Goal: Task Accomplishment & Management: Manage account settings

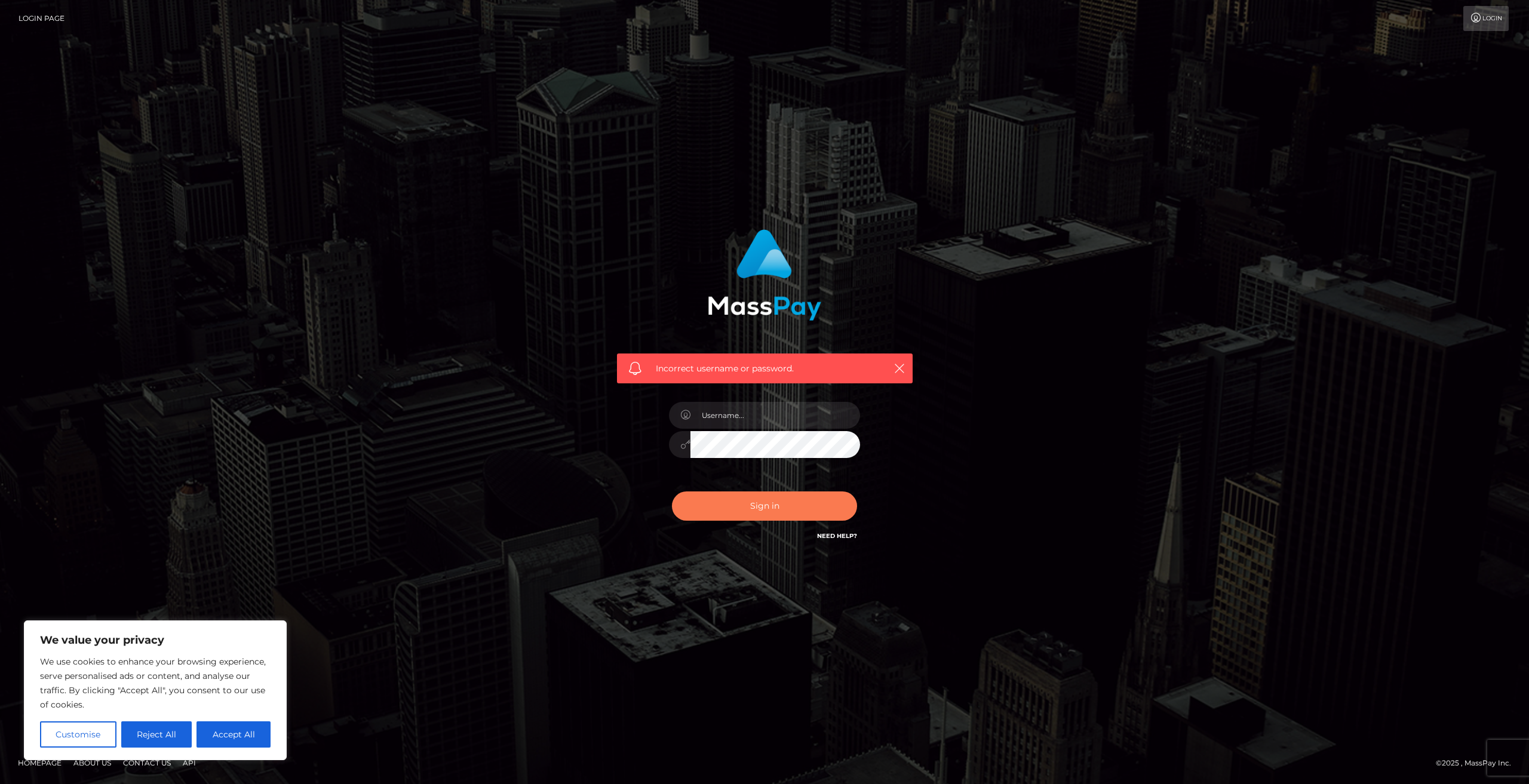
click at [759, 506] on button "Sign in" at bounding box center [765, 506] width 185 height 29
click at [748, 418] on input "text" at bounding box center [775, 415] width 170 height 27
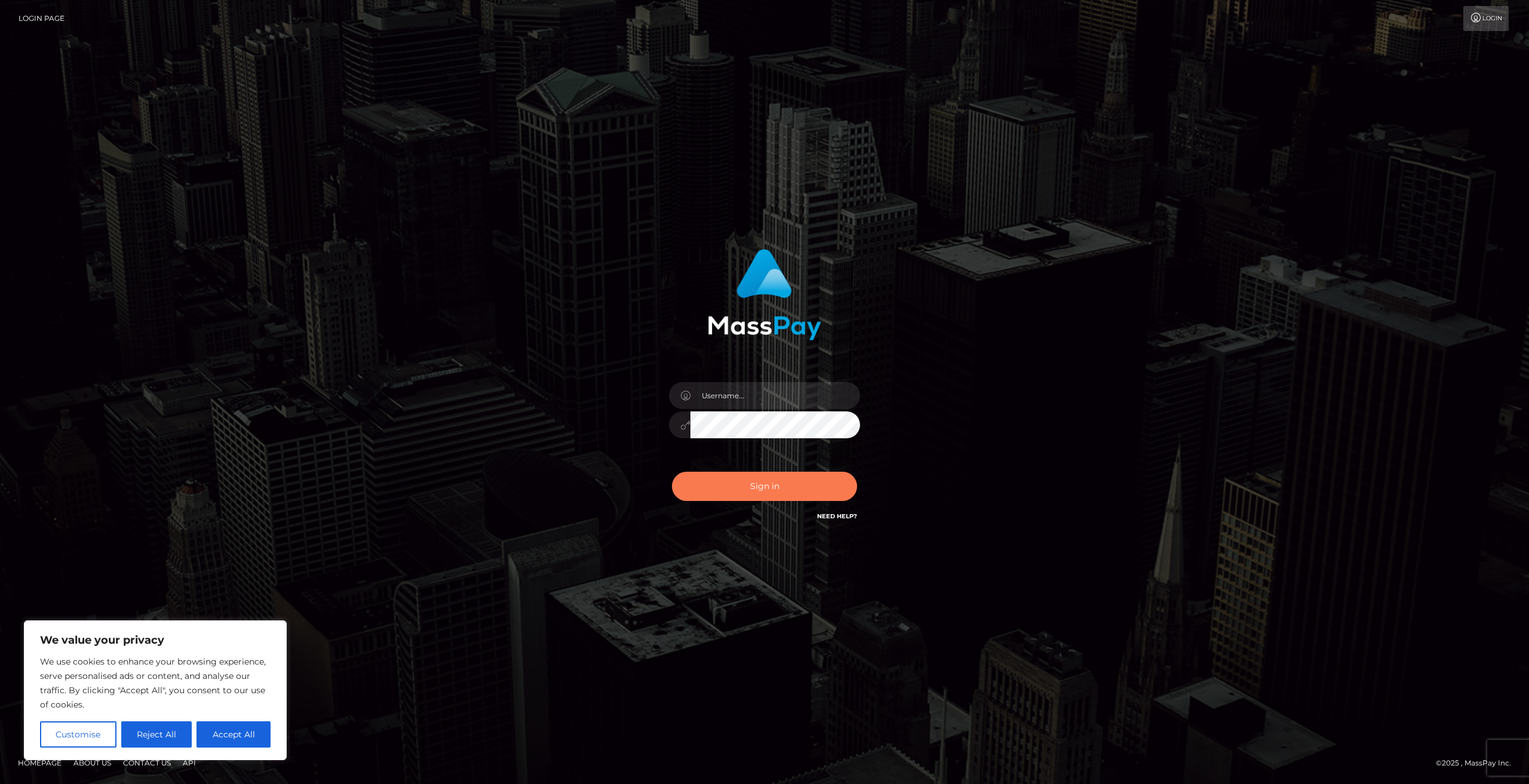
click at [764, 495] on button "Sign in" at bounding box center [765, 486] width 185 height 29
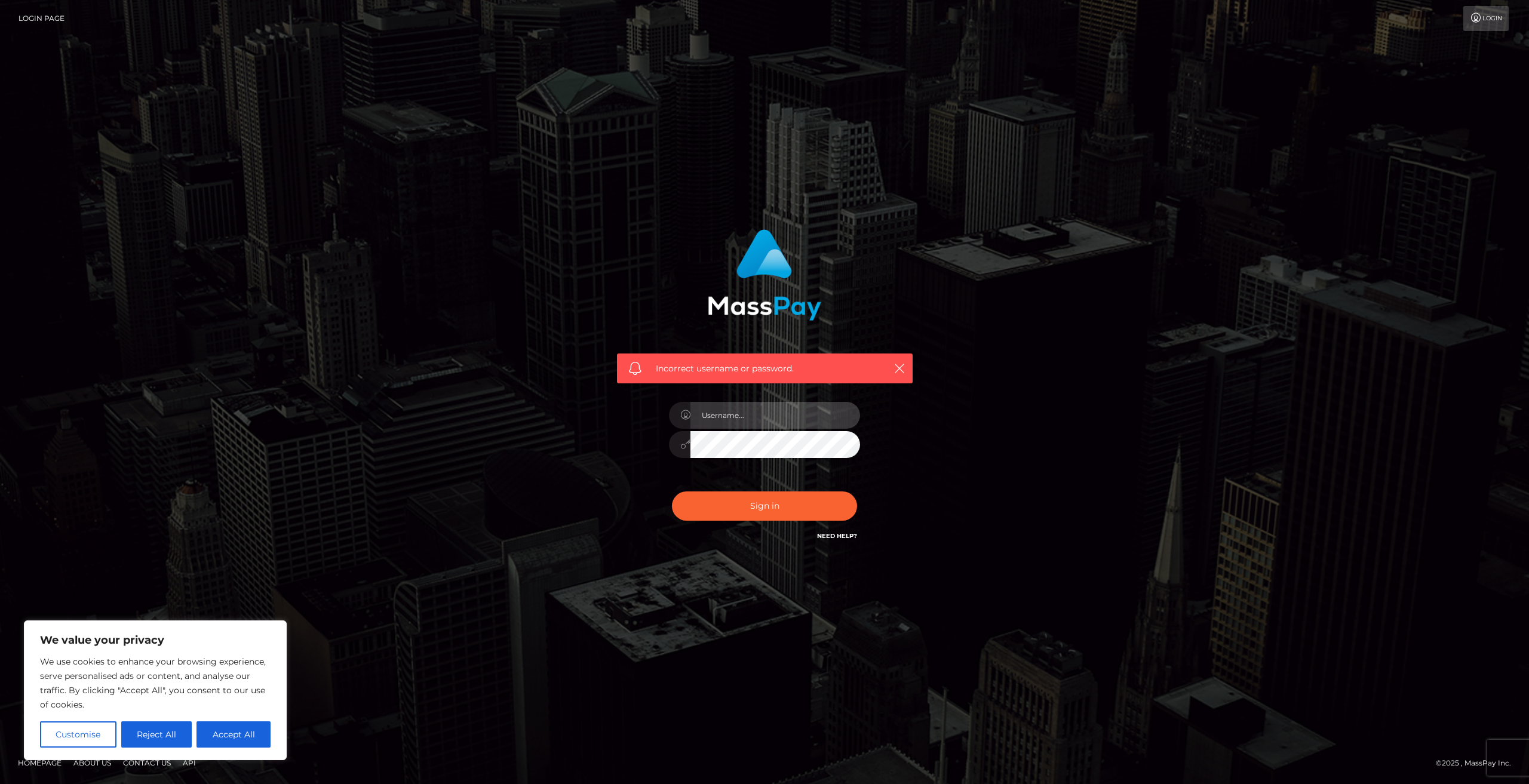
click at [729, 410] on input "text" at bounding box center [775, 415] width 170 height 27
type input "pearlosophie@gmail.com"
click at [759, 503] on button "Sign in" at bounding box center [765, 506] width 185 height 29
